Goal: Book appointment/travel/reservation

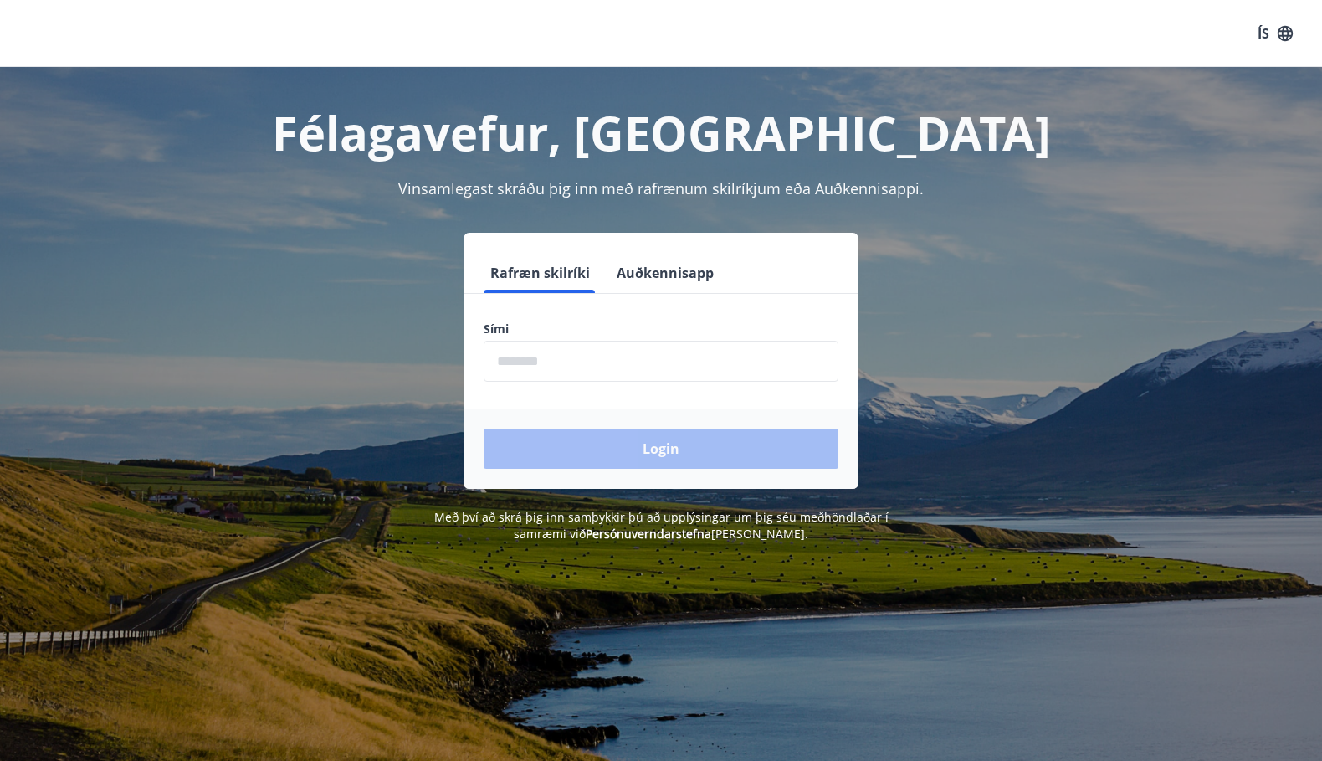
click at [513, 351] on input "phone" at bounding box center [661, 361] width 355 height 41
type input "********"
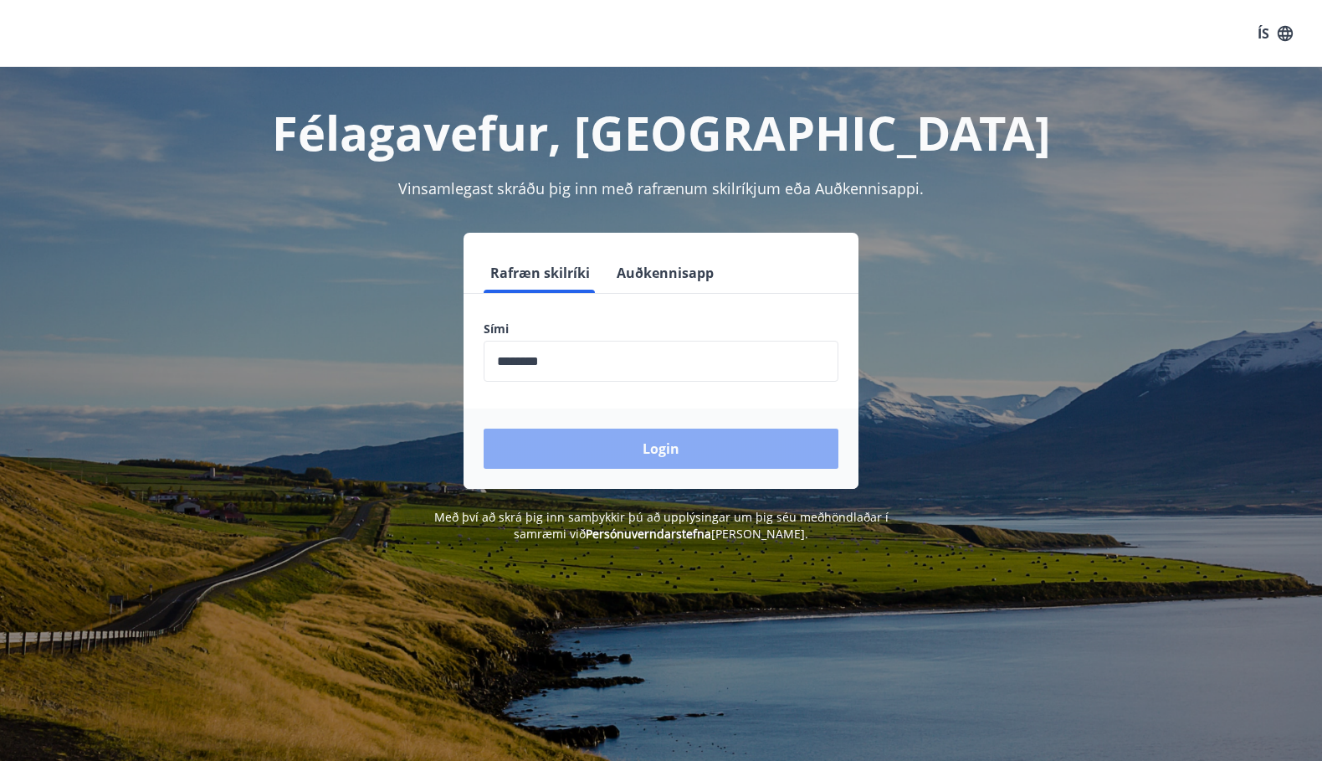
click at [653, 453] on button "Login" at bounding box center [661, 448] width 355 height 40
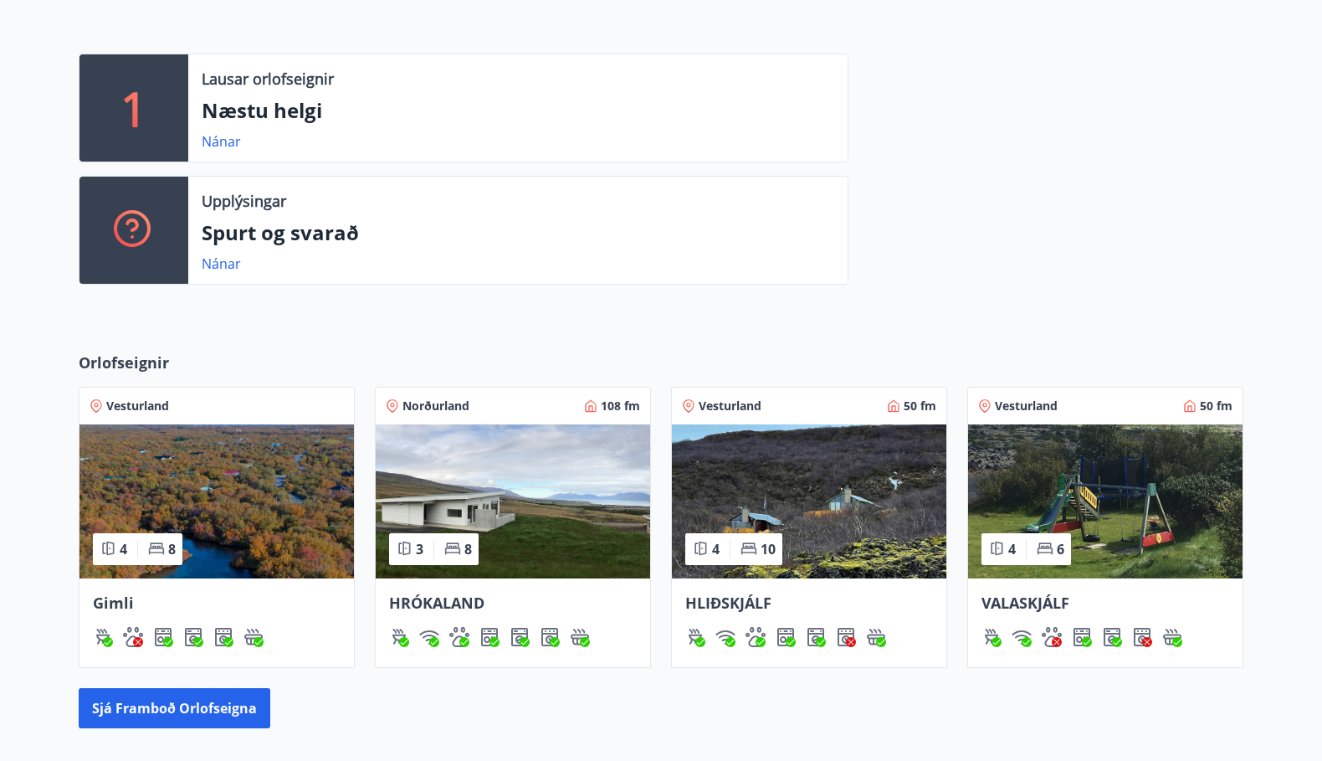
scroll to position [586, 0]
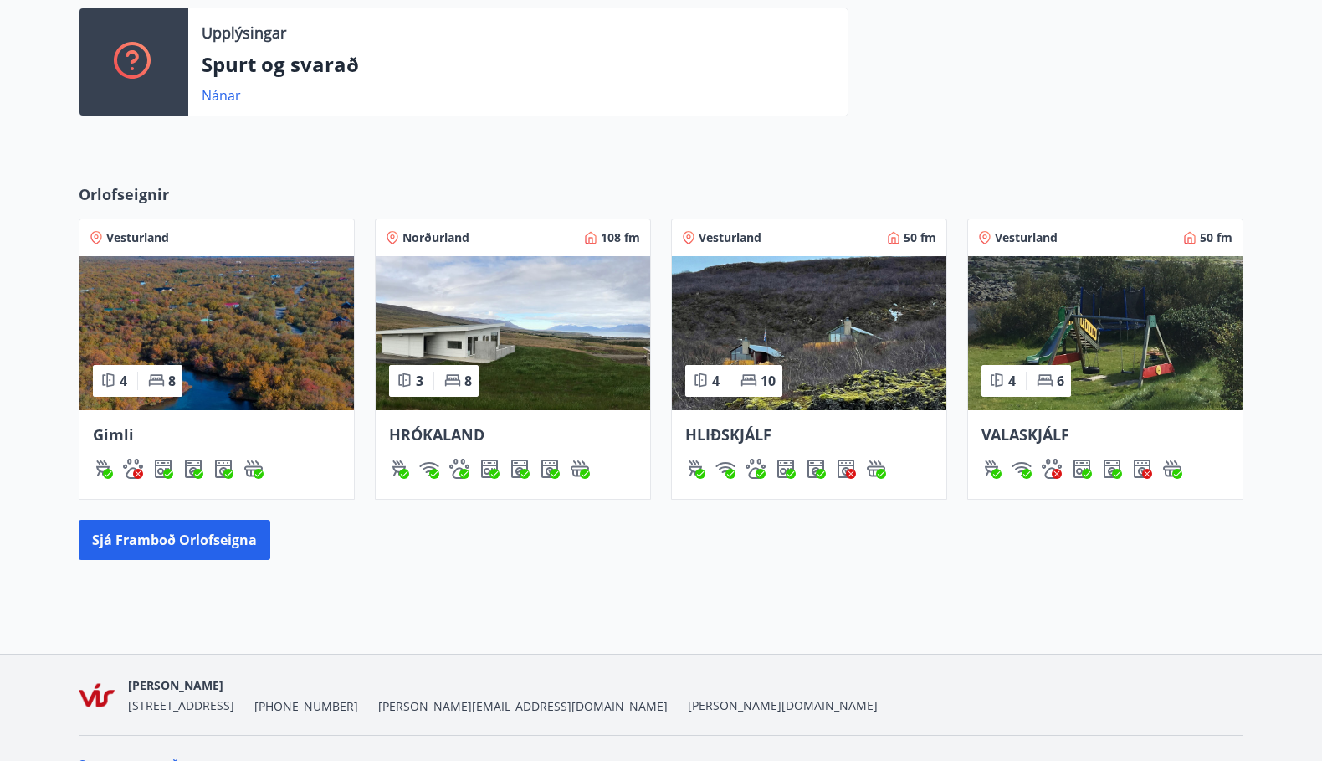
click at [208, 349] on img at bounding box center [217, 333] width 274 height 154
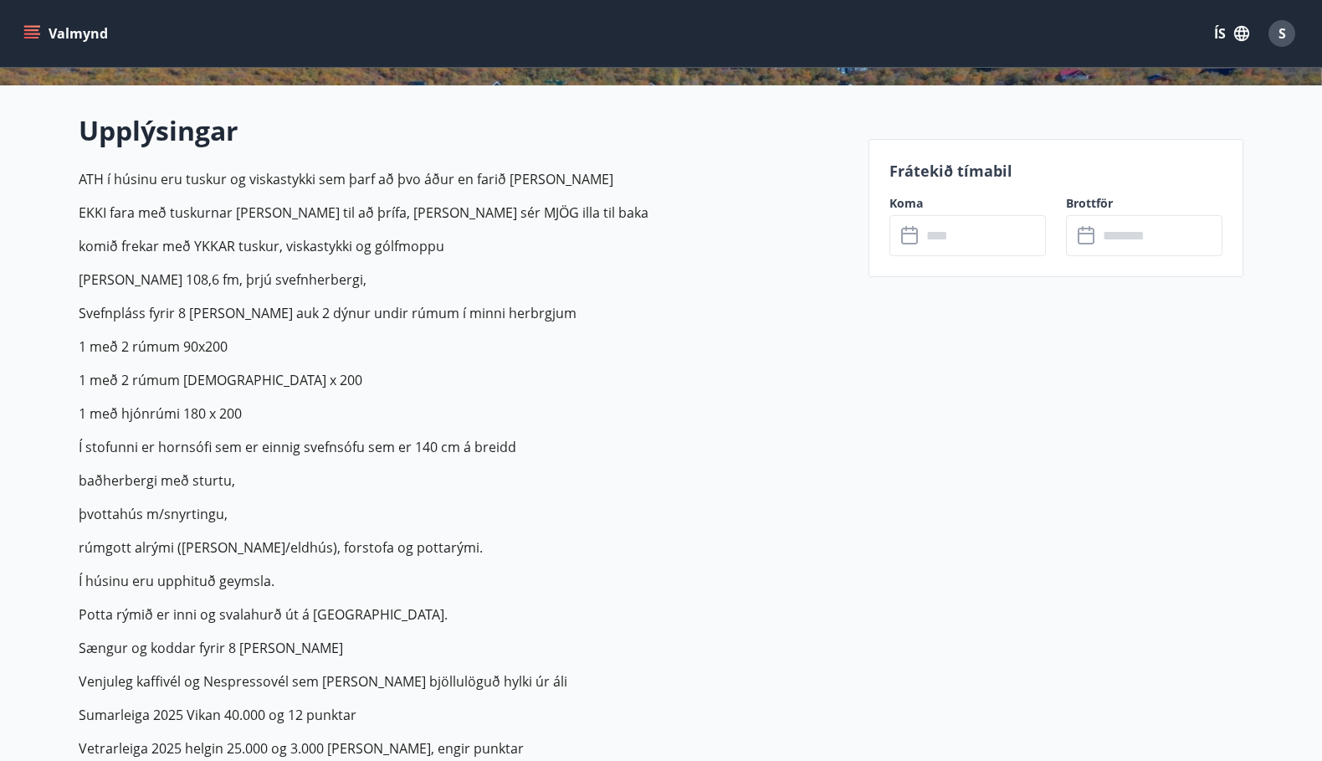
scroll to position [418, 0]
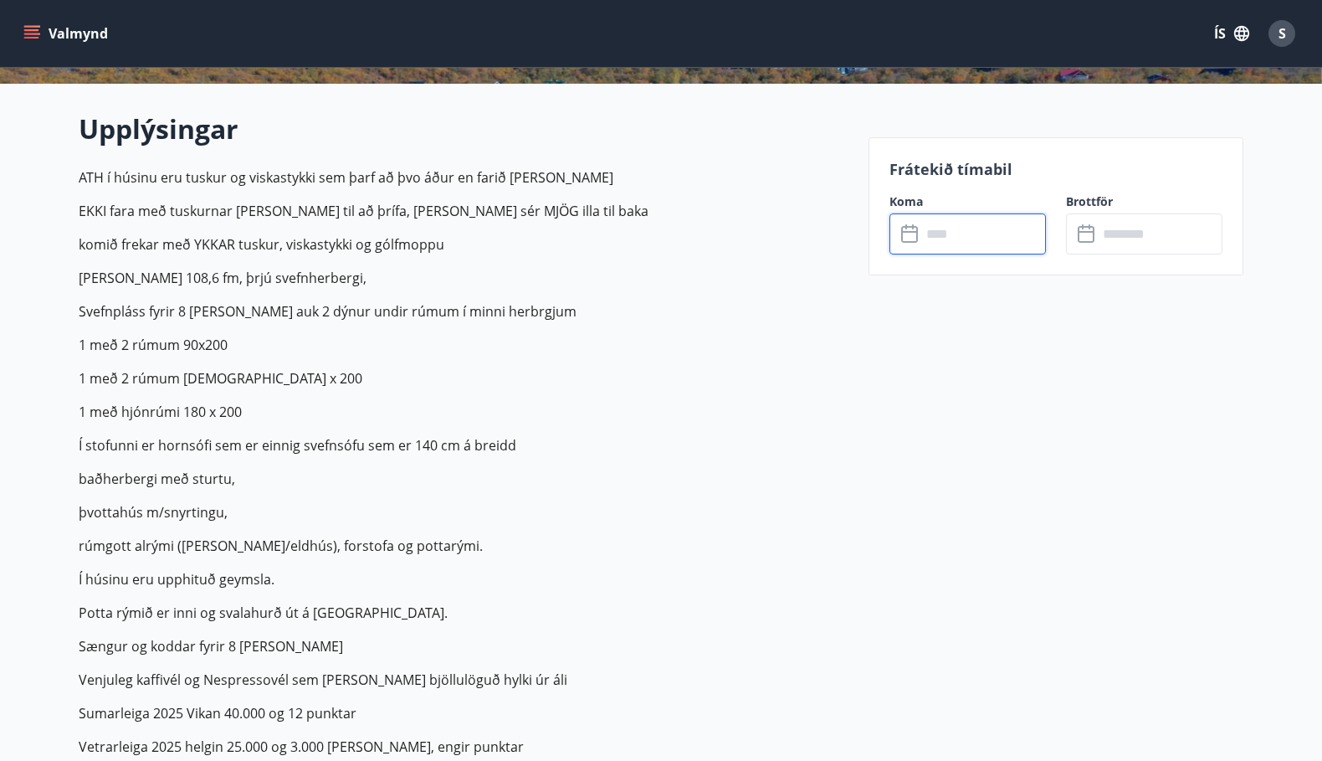
click at [952, 226] on input "text" at bounding box center [983, 233] width 125 height 41
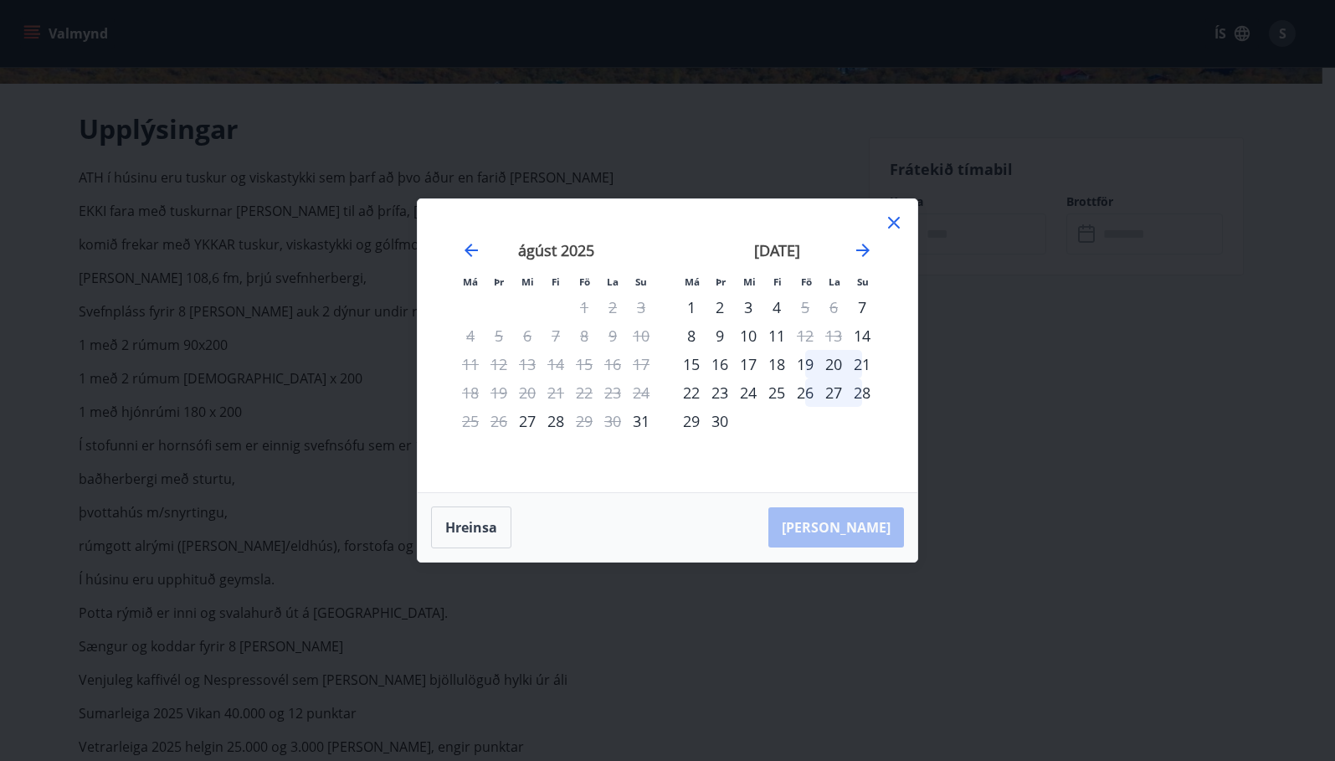
click at [803, 362] on div "19" at bounding box center [805, 364] width 28 height 28
click at [862, 362] on div "21" at bounding box center [862, 364] width 28 height 28
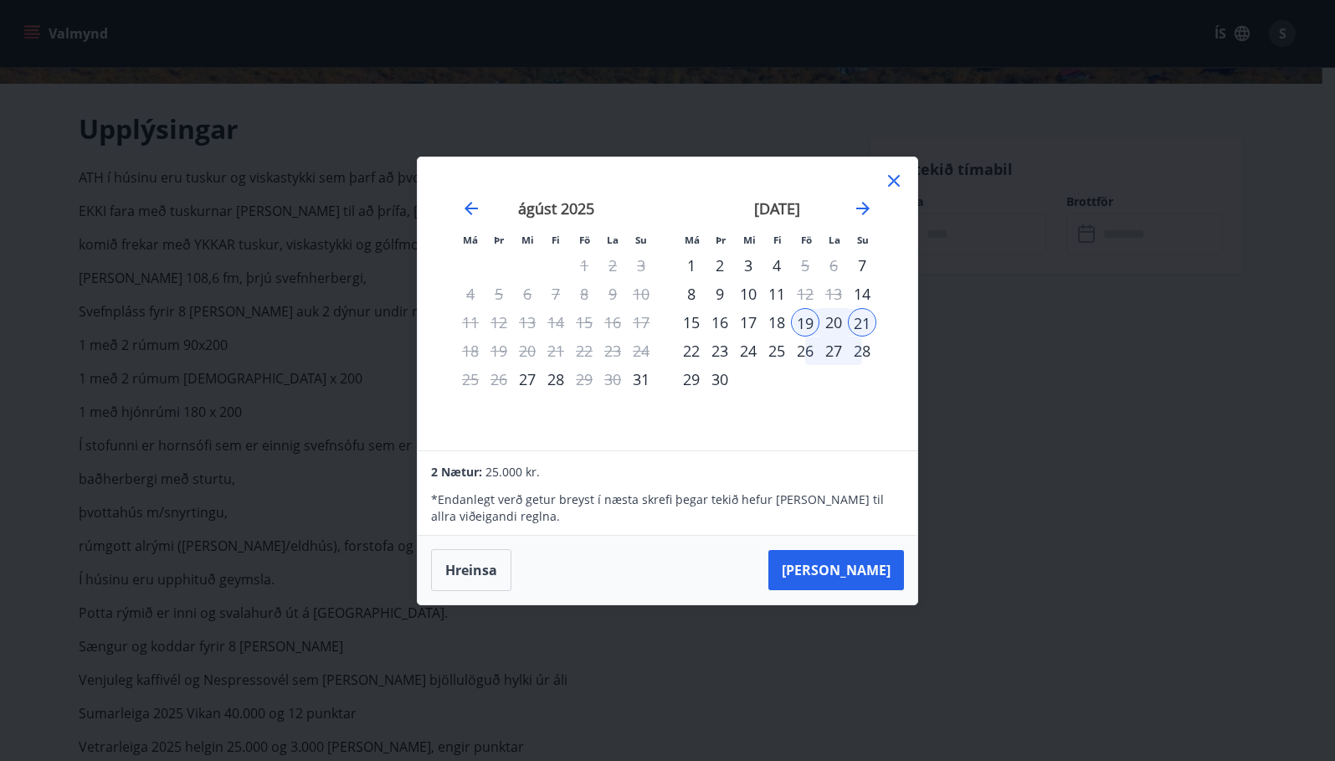
click at [889, 182] on icon at bounding box center [894, 181] width 20 height 20
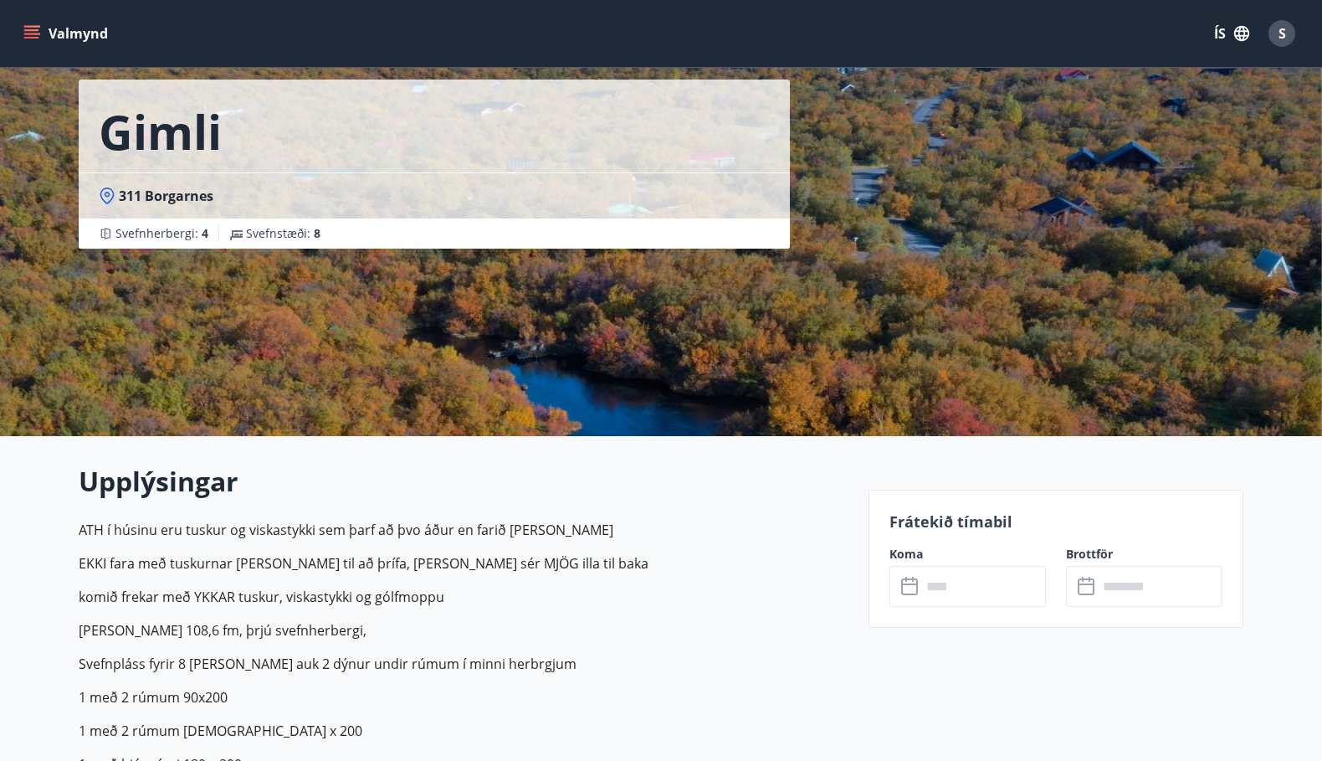
scroll to position [167, 0]
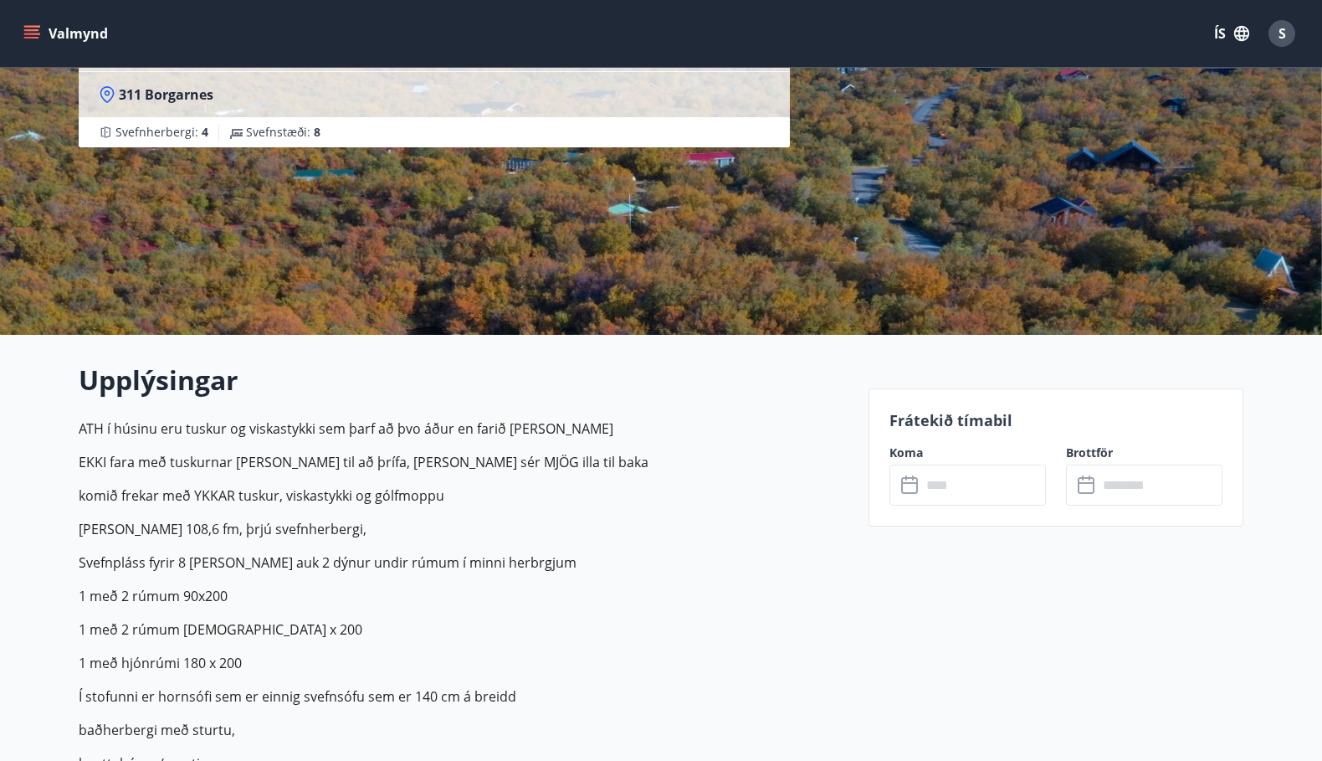
click at [962, 480] on input "text" at bounding box center [983, 484] width 125 height 41
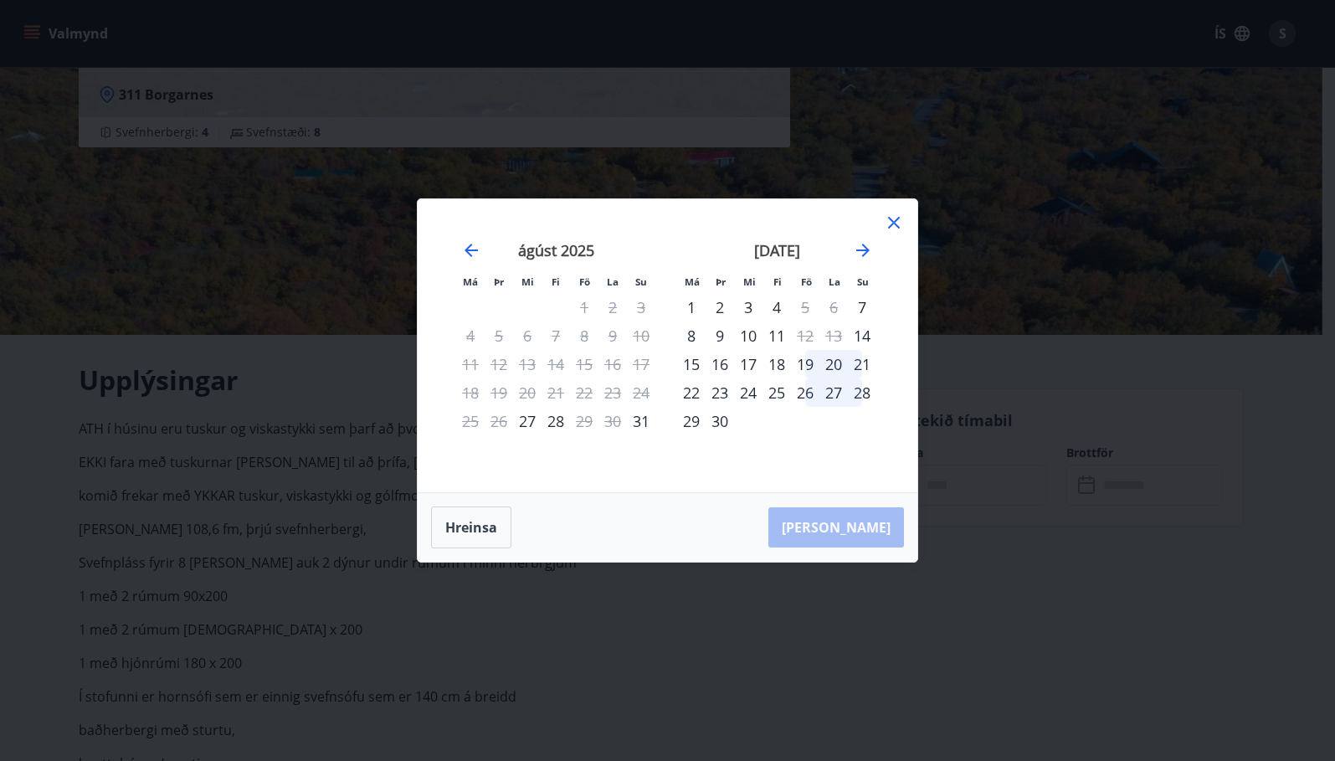
click at [803, 362] on div "19" at bounding box center [805, 364] width 28 height 28
click at [860, 363] on div "21" at bounding box center [862, 364] width 28 height 28
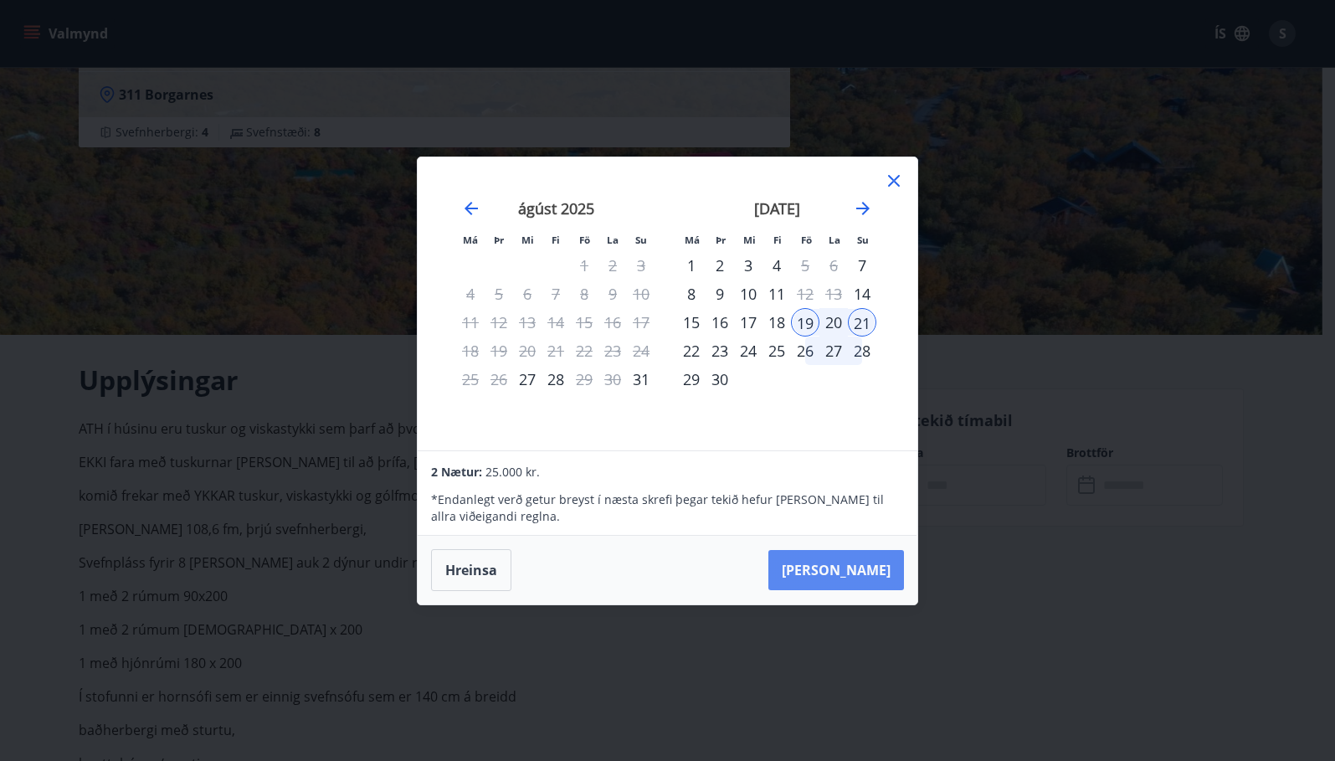
click at [859, 566] on button "Taka Frá" at bounding box center [836, 570] width 136 height 40
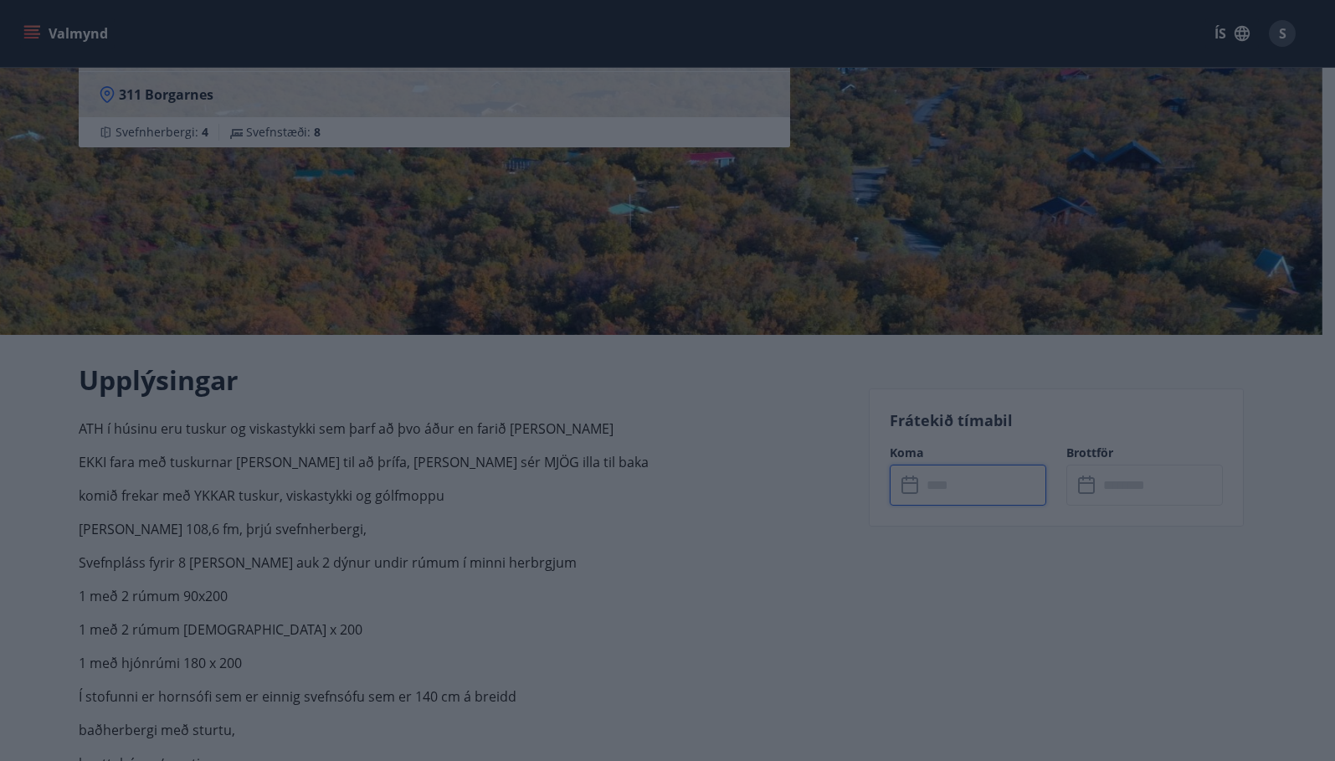
type input "******"
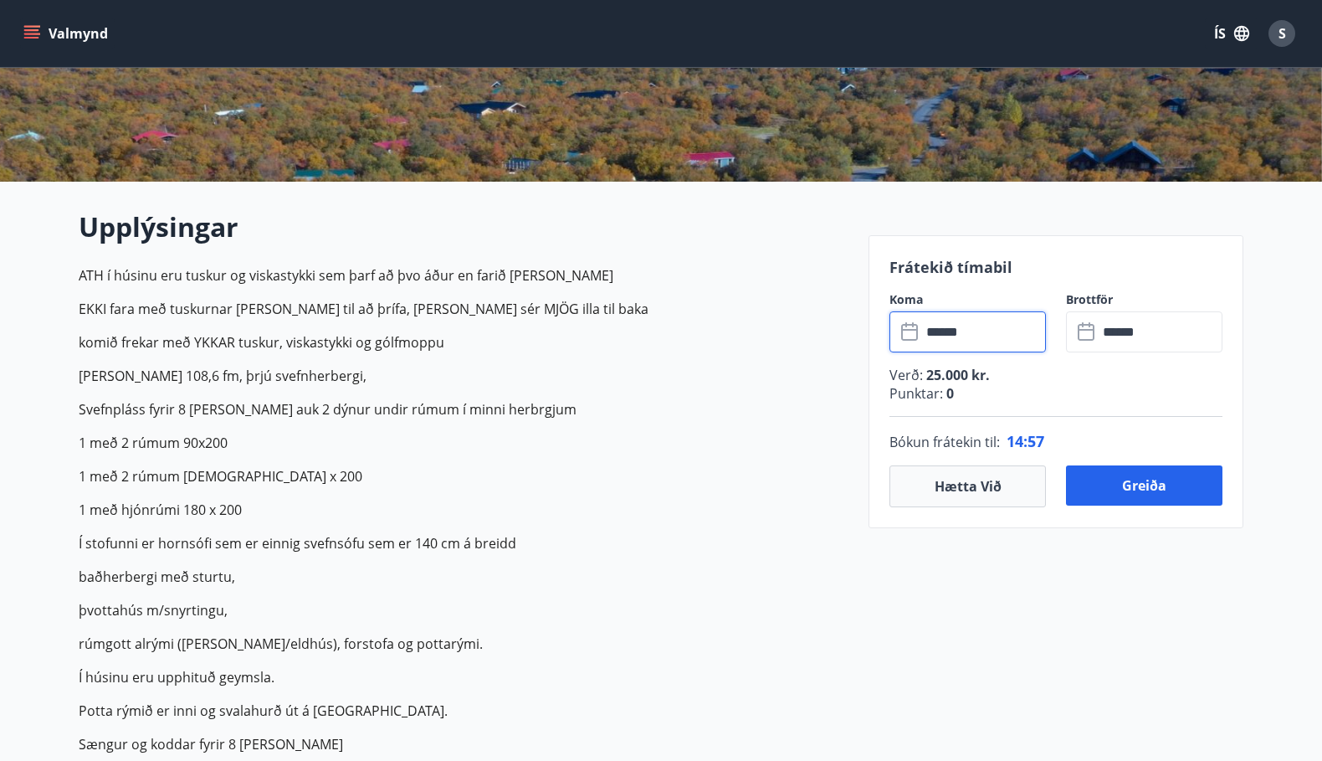
scroll to position [502, 0]
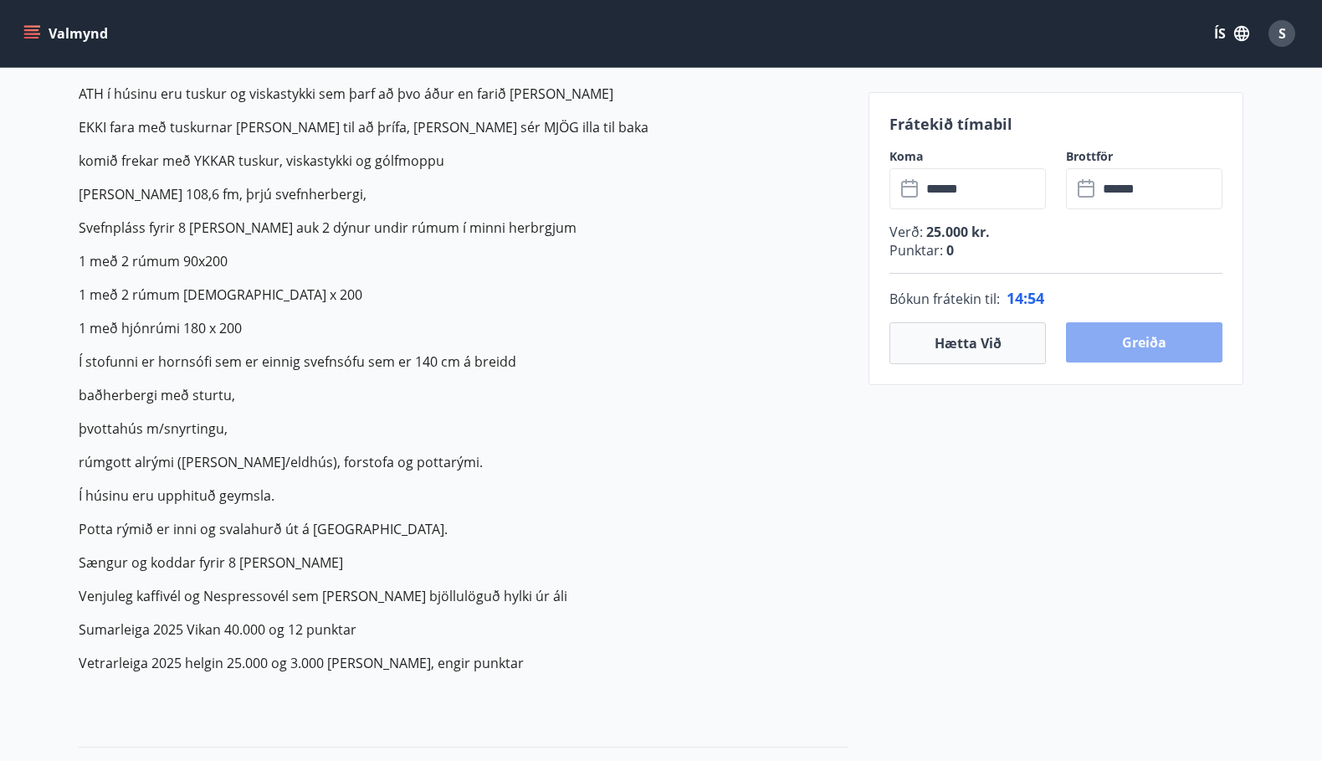
click at [1152, 341] on button "Greiða" at bounding box center [1144, 342] width 156 height 40
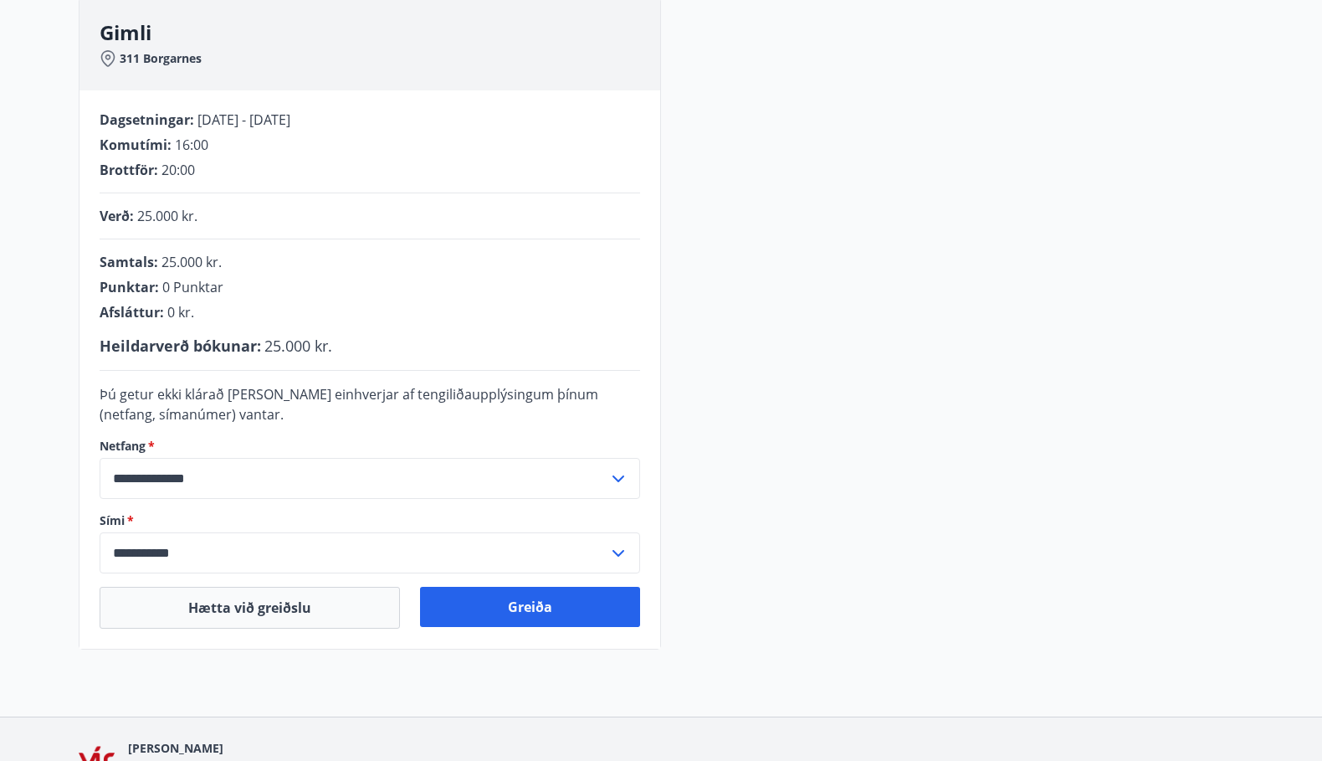
scroll to position [251, 0]
click at [512, 603] on button "Greiða" at bounding box center [530, 606] width 220 height 40
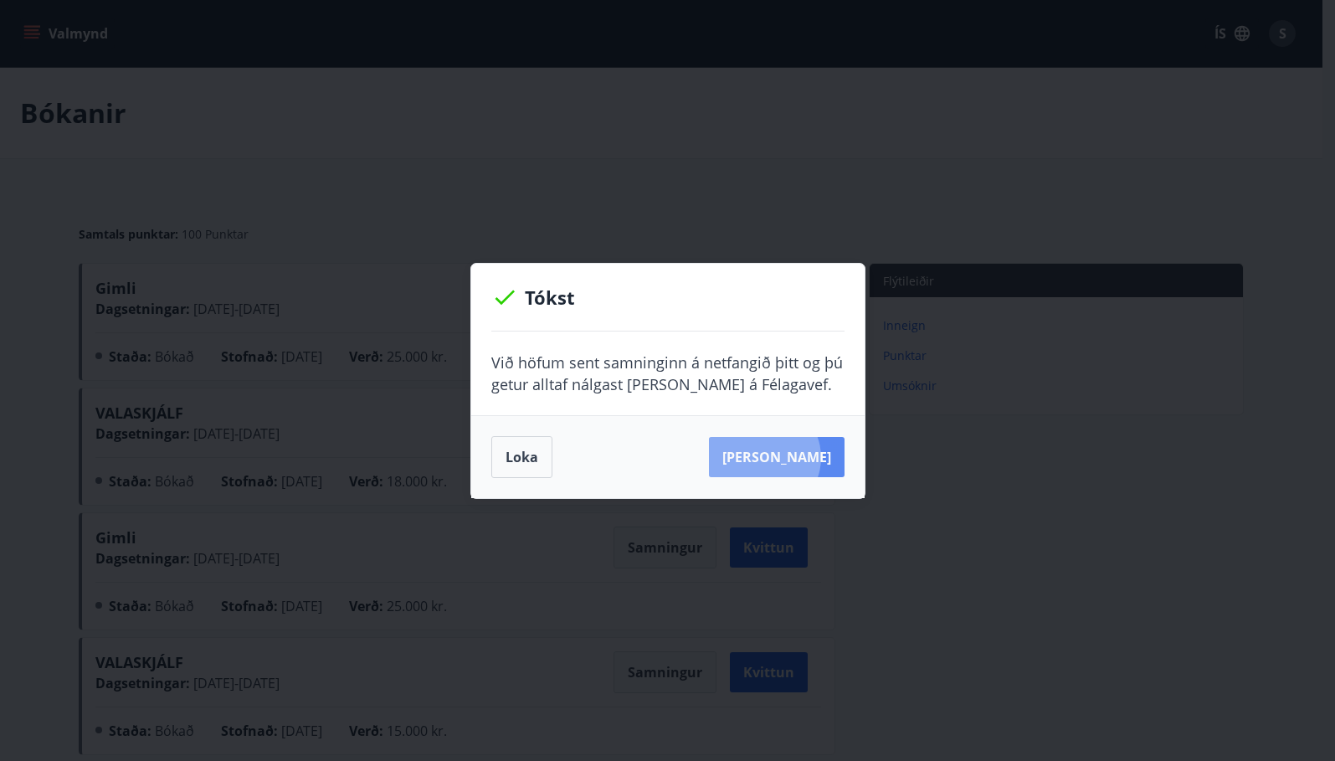
click at [788, 457] on button "Sjá samning" at bounding box center [777, 457] width 136 height 40
click at [537, 464] on button "Loka" at bounding box center [521, 457] width 61 height 42
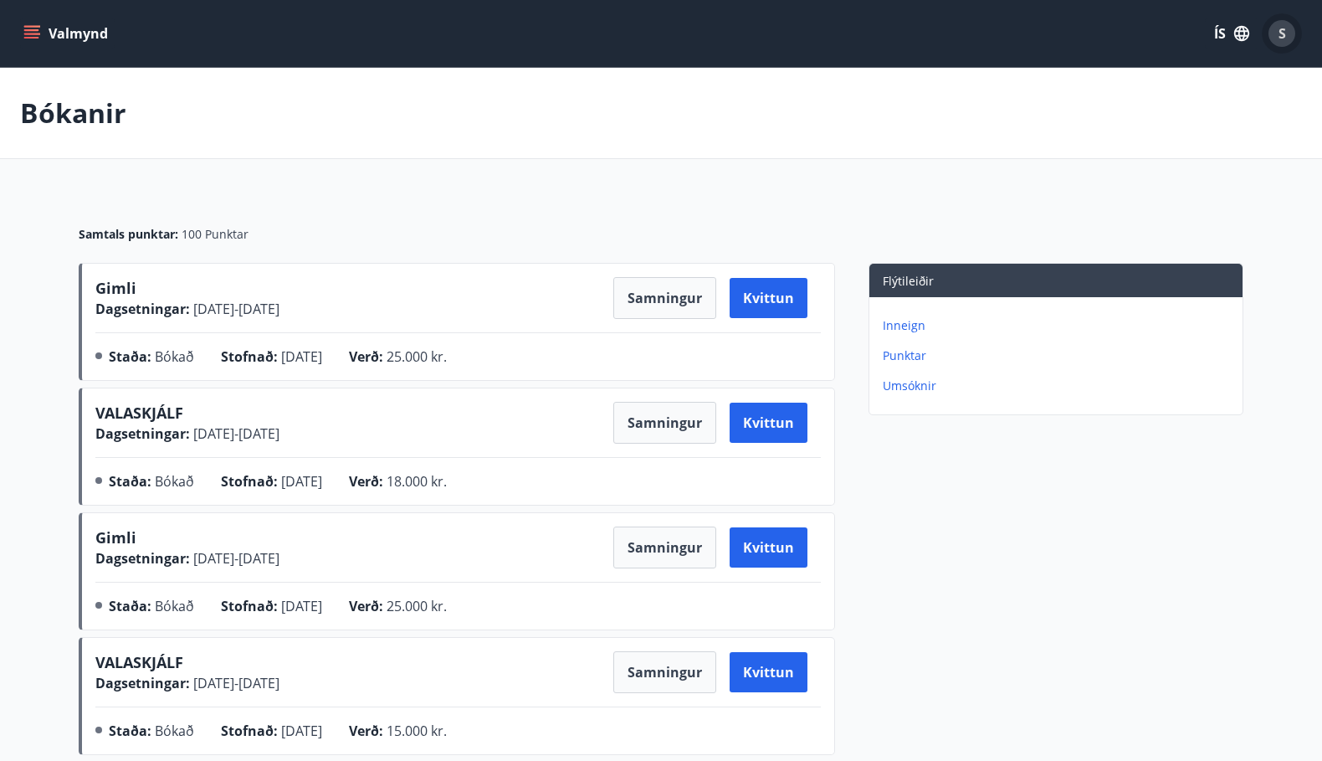
click at [1284, 36] on span "S" at bounding box center [1283, 33] width 8 height 18
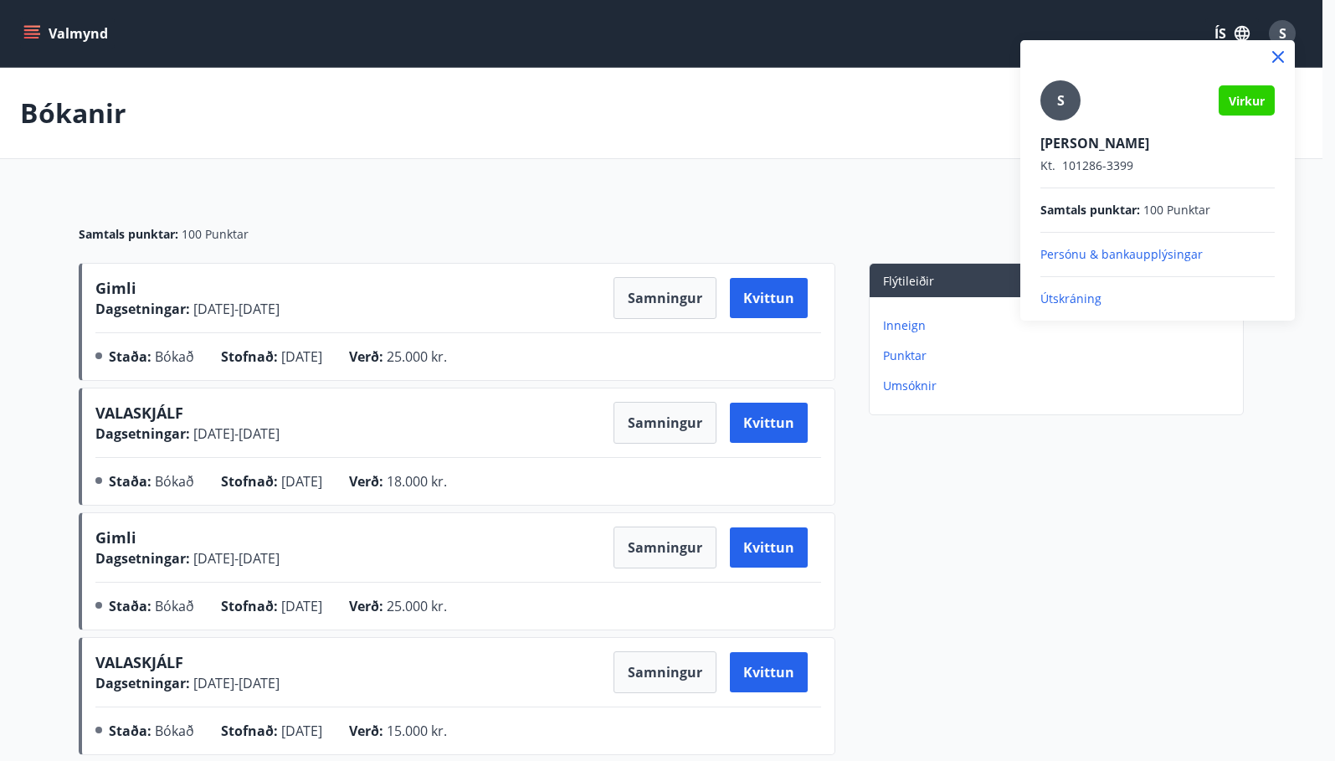
click at [1087, 296] on p "Útskráning" at bounding box center [1157, 298] width 234 height 17
